Goal: Information Seeking & Learning: Learn about a topic

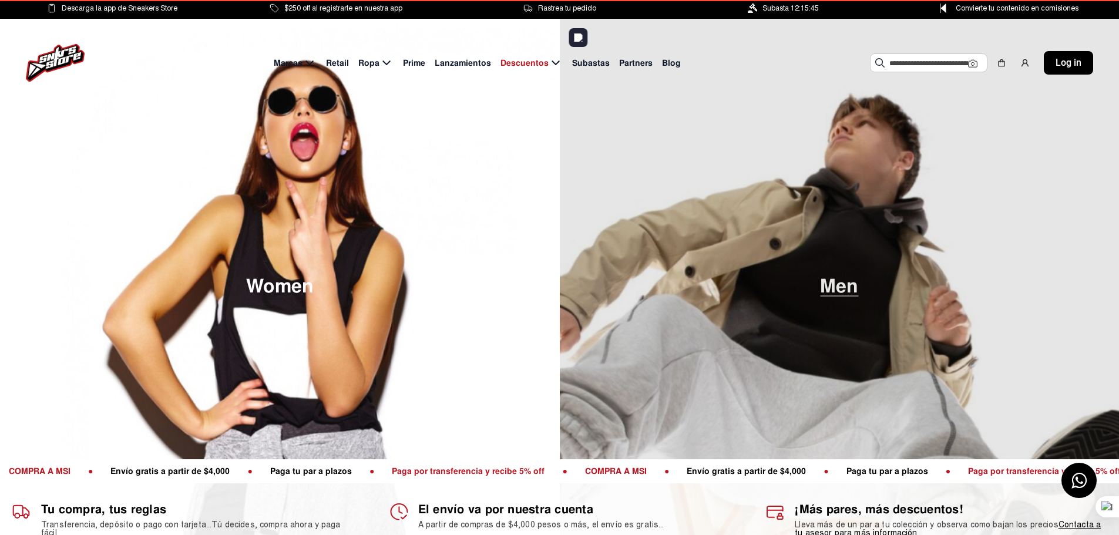
click at [828, 306] on img at bounding box center [840, 286] width 560 height 535
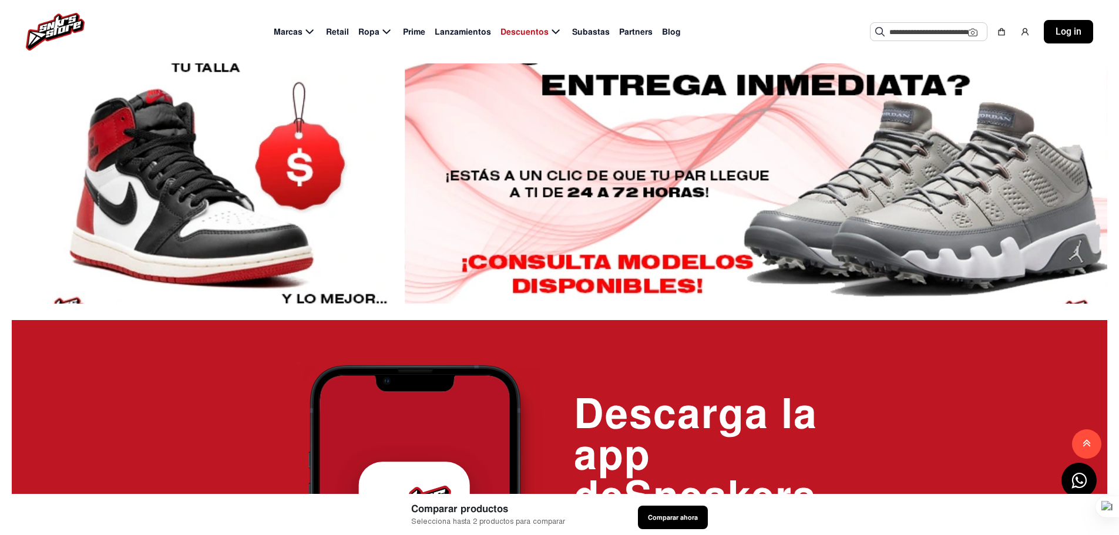
scroll to position [1225, 0]
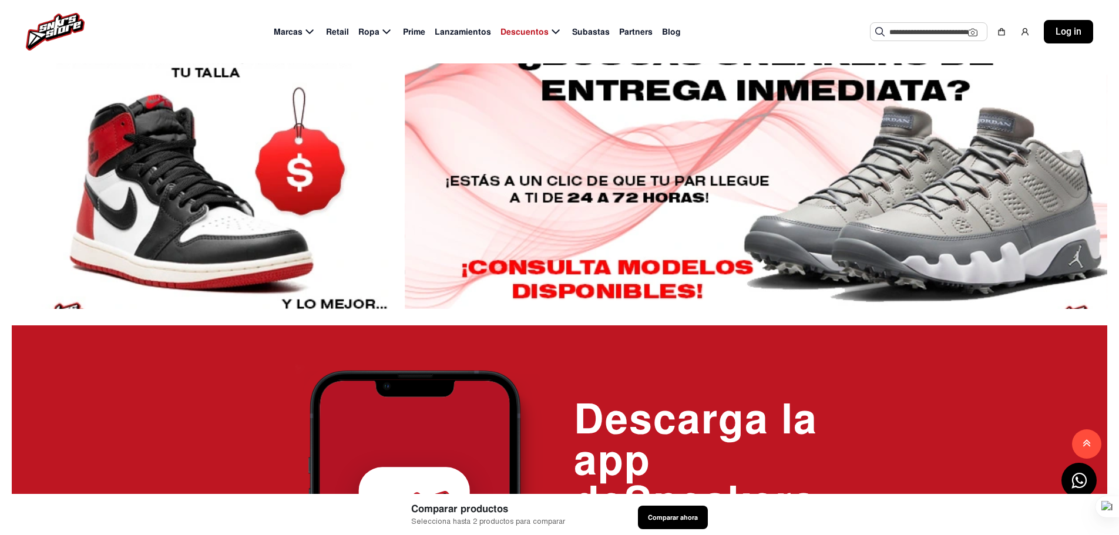
click at [271, 254] on div at bounding box center [203, 177] width 383 height 264
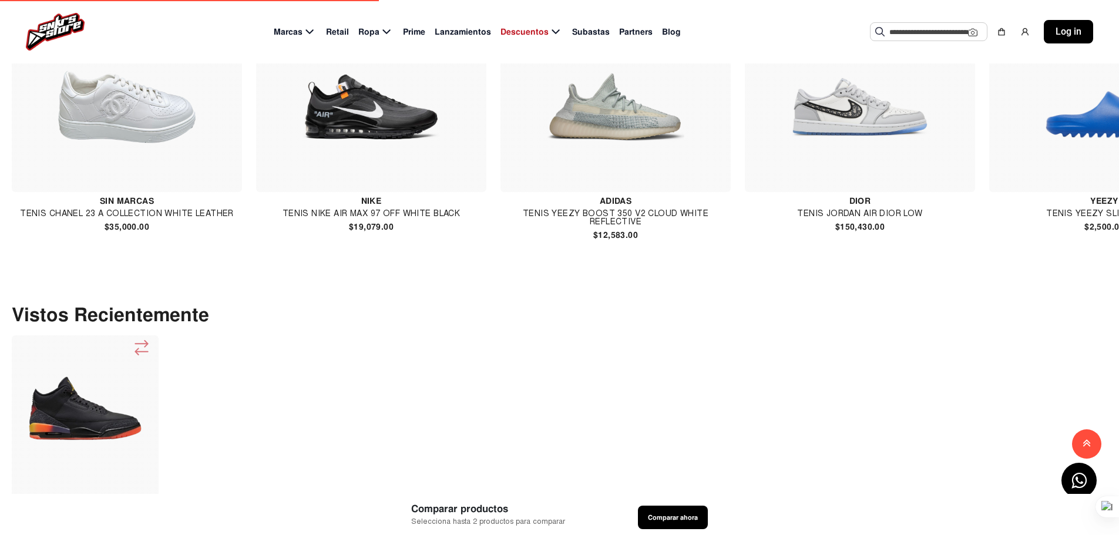
scroll to position [1225, 0]
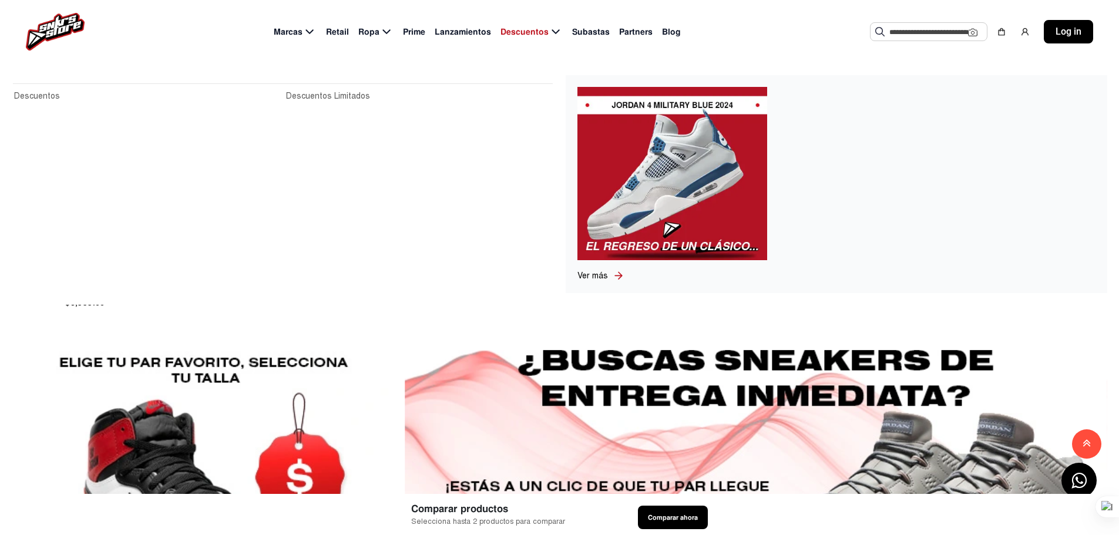
click at [517, 28] on div "Descuentos" at bounding box center [532, 32] width 72 height 15
click at [525, 30] on span "Descuentos" at bounding box center [524, 32] width 48 height 12
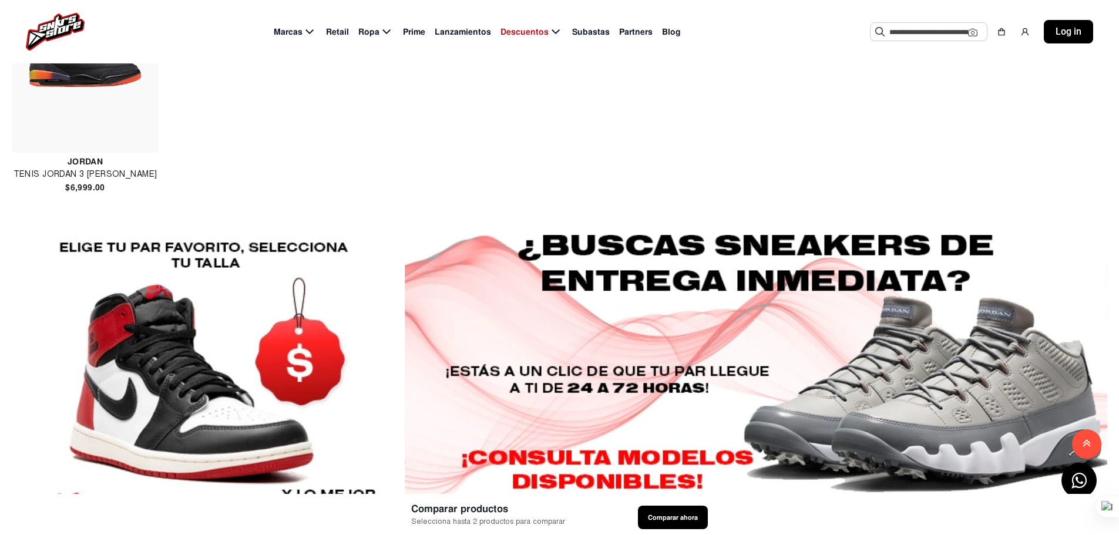
scroll to position [1518, 0]
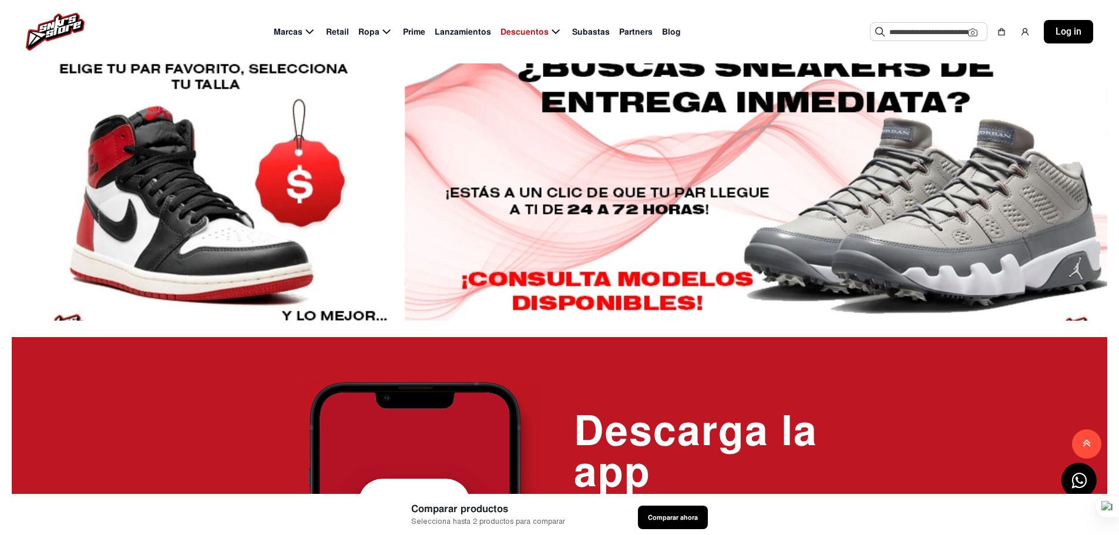
click at [297, 309] on div at bounding box center [203, 188] width 383 height 264
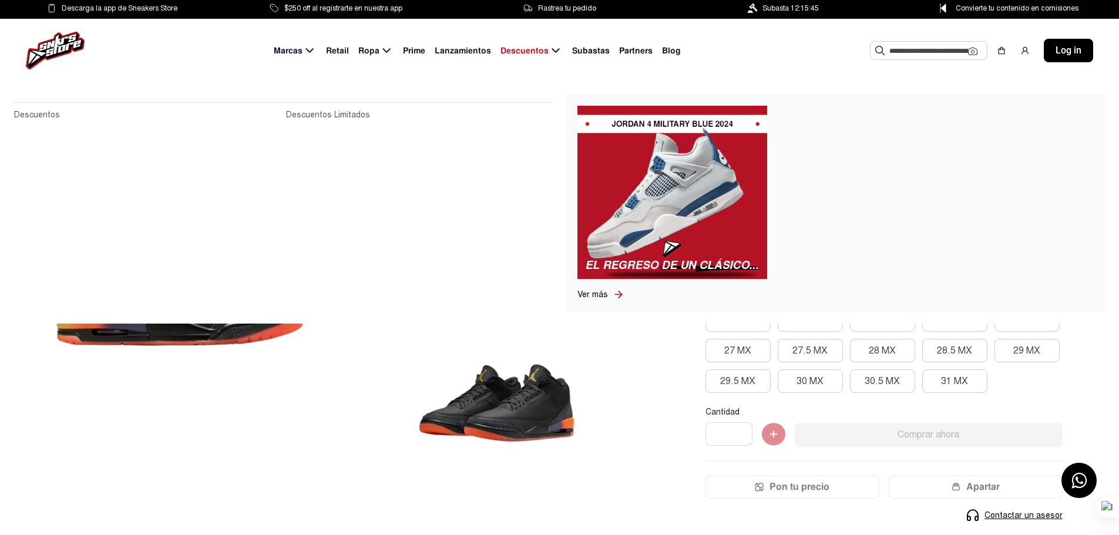
click at [531, 47] on span "Descuentos" at bounding box center [524, 51] width 48 height 12
click at [29, 115] on link "Descuentos" at bounding box center [146, 115] width 265 height 13
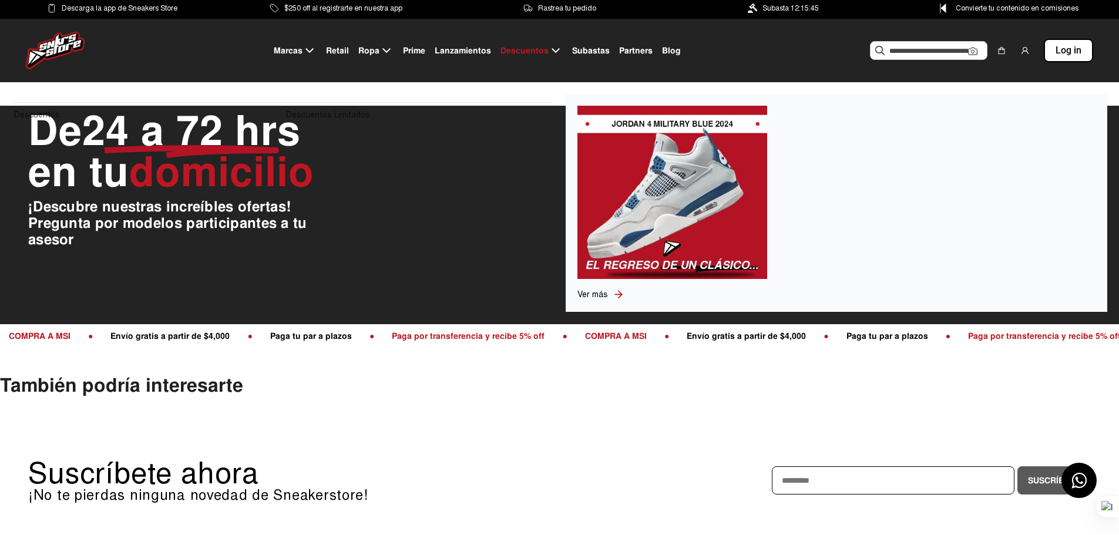
click at [29, 115] on link "Descuentos" at bounding box center [146, 115] width 265 height 13
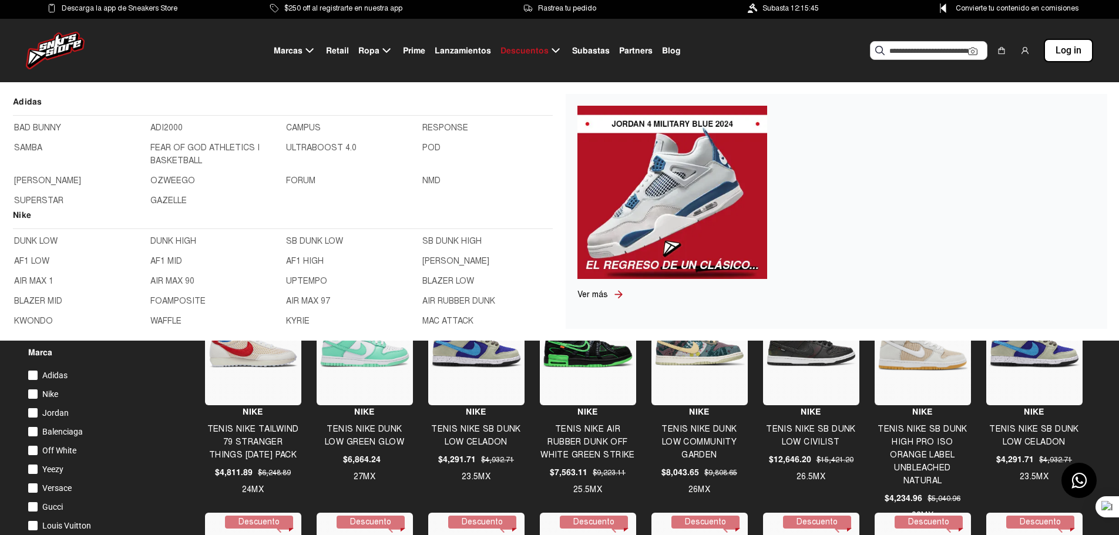
click at [43, 126] on link "BAD BUNNY" at bounding box center [78, 128] width 129 height 13
